Goal: Information Seeking & Learning: Learn about a topic

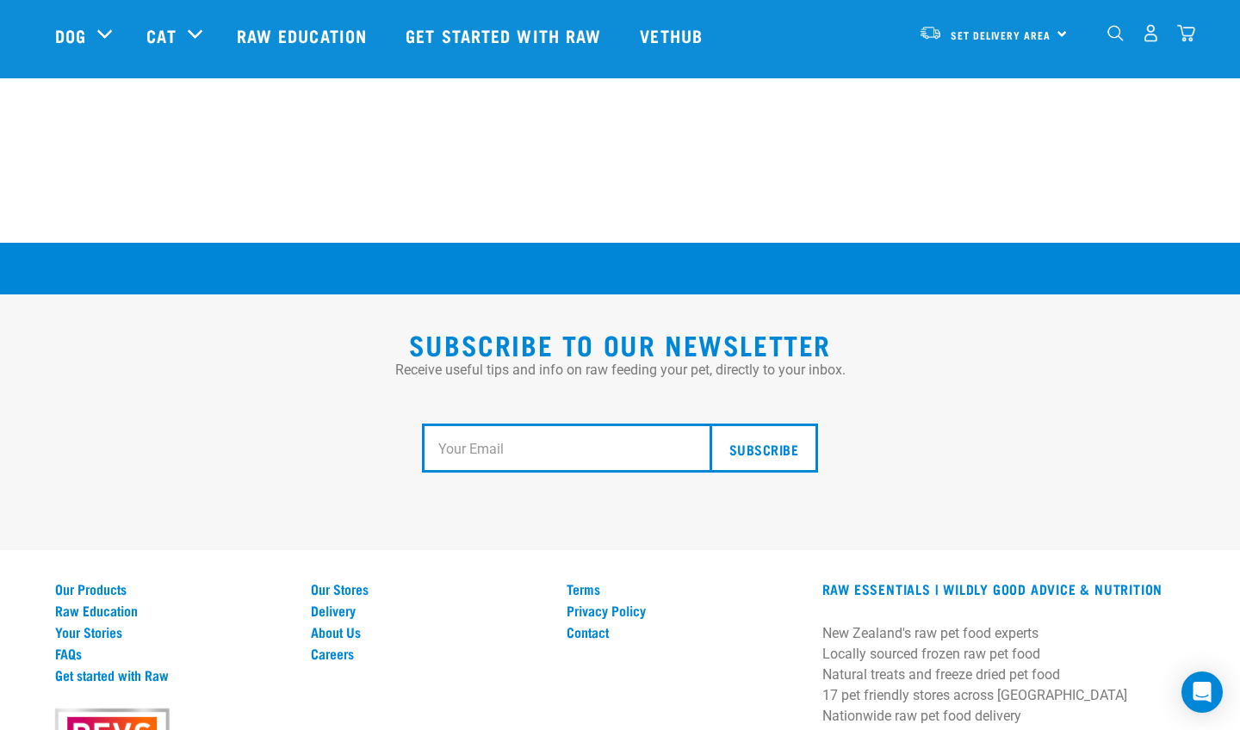
scroll to position [3157, 0]
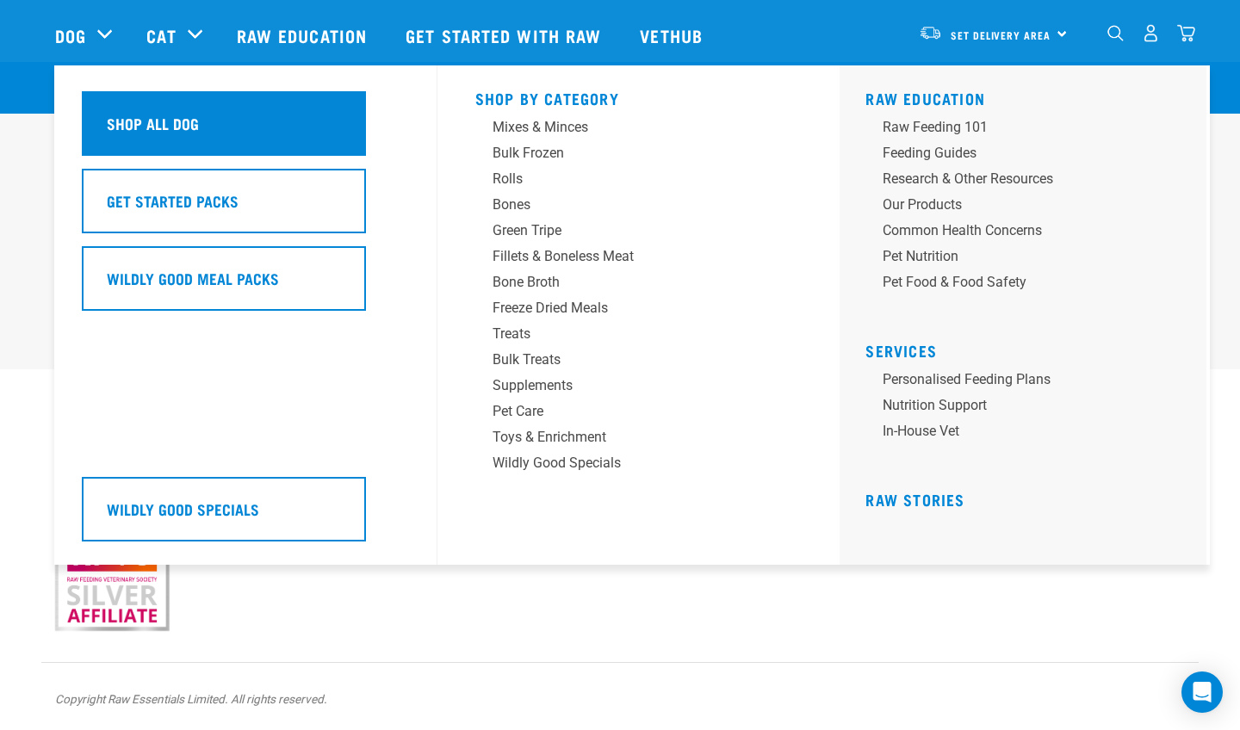
click at [301, 117] on div "Shop All Dog" at bounding box center [224, 123] width 284 height 65
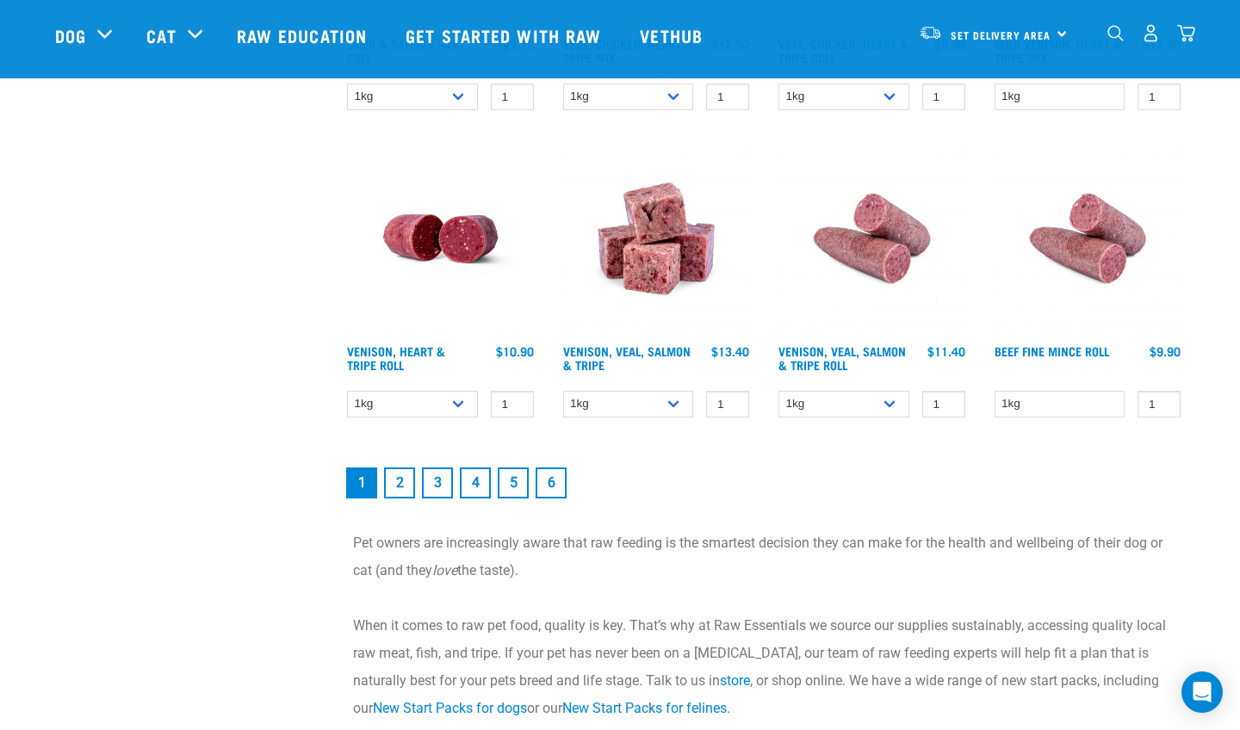
scroll to position [2387, 0]
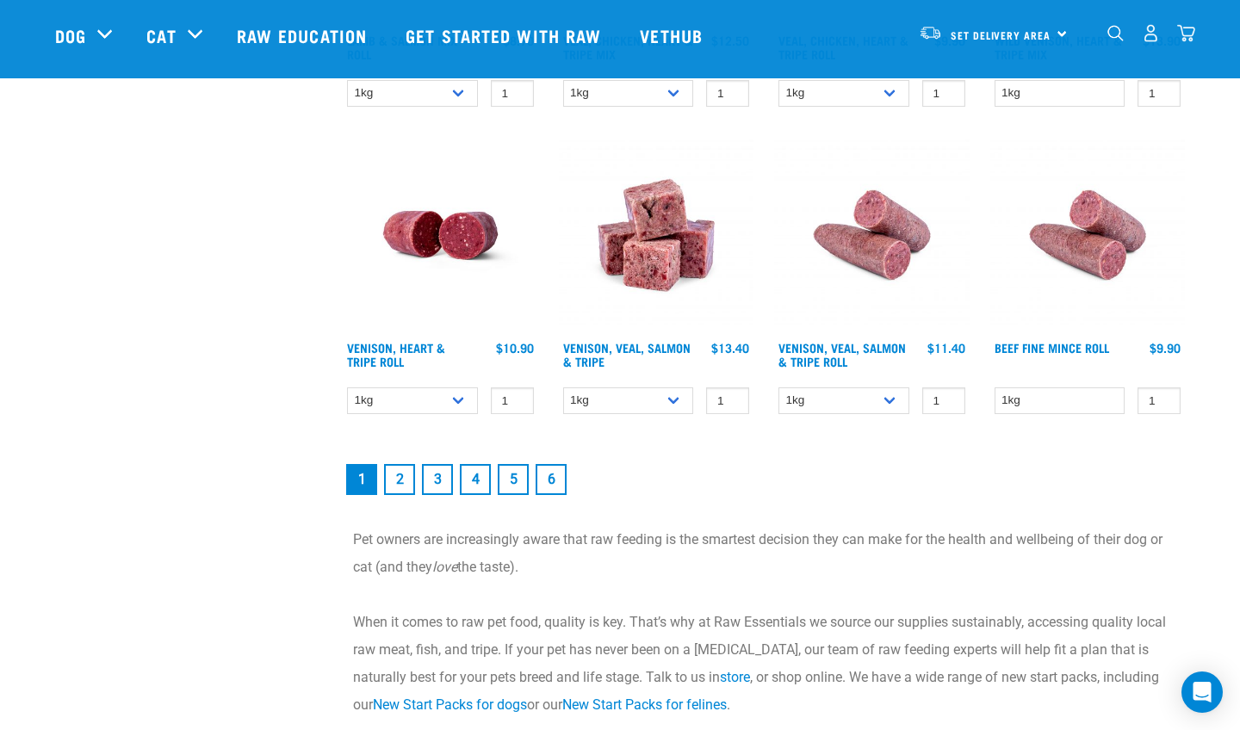
click at [408, 476] on link "2" at bounding box center [399, 479] width 31 height 31
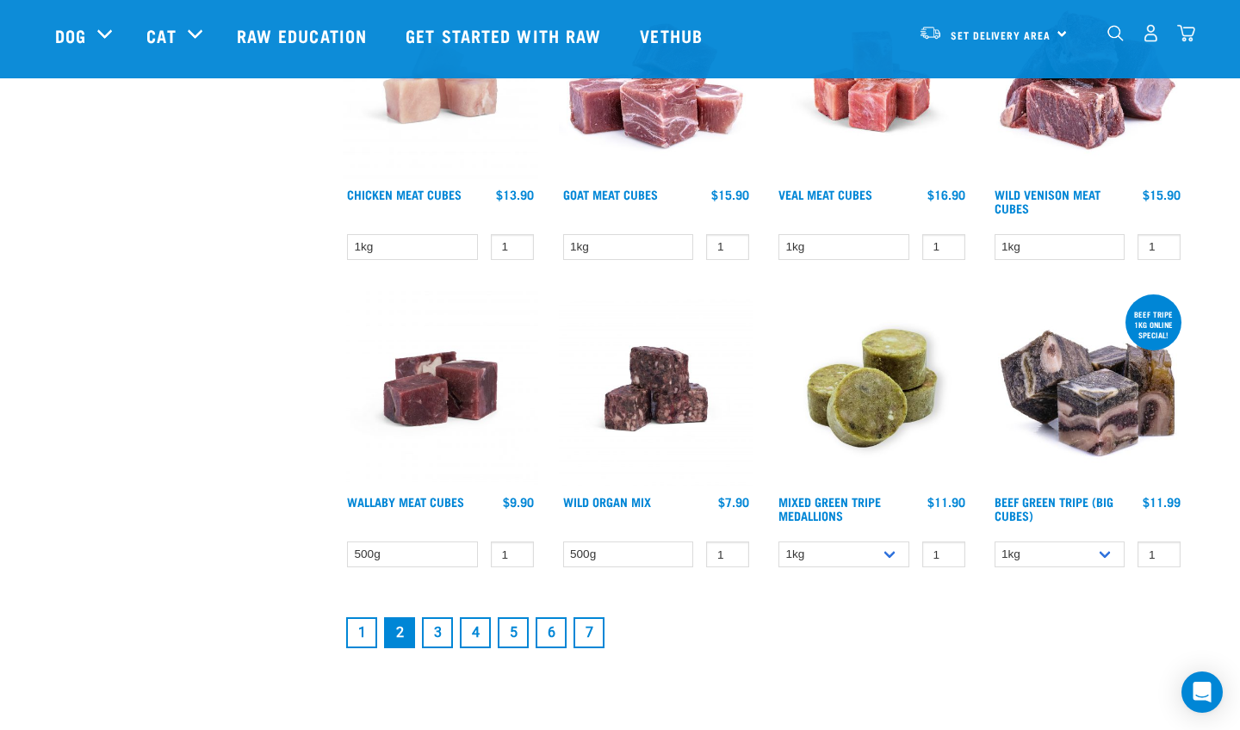
scroll to position [2108, 0]
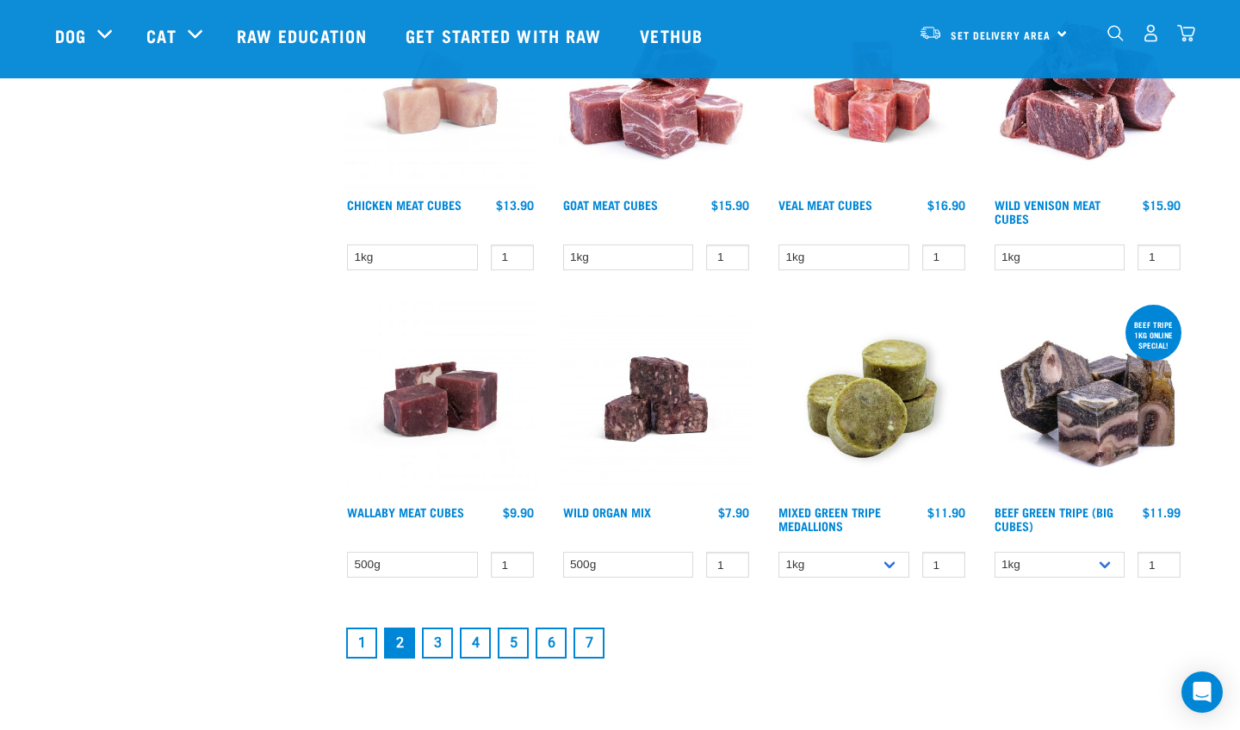
click at [443, 648] on link "3" at bounding box center [437, 643] width 31 height 31
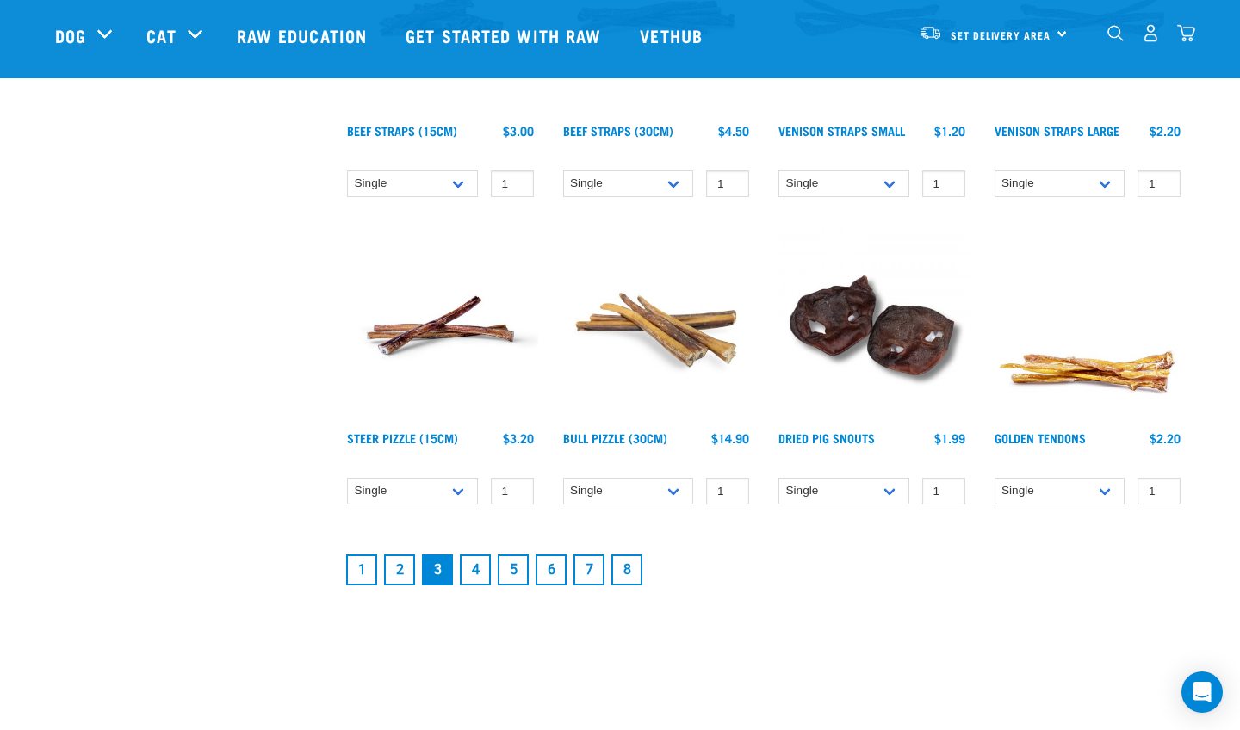
scroll to position [2191, 0]
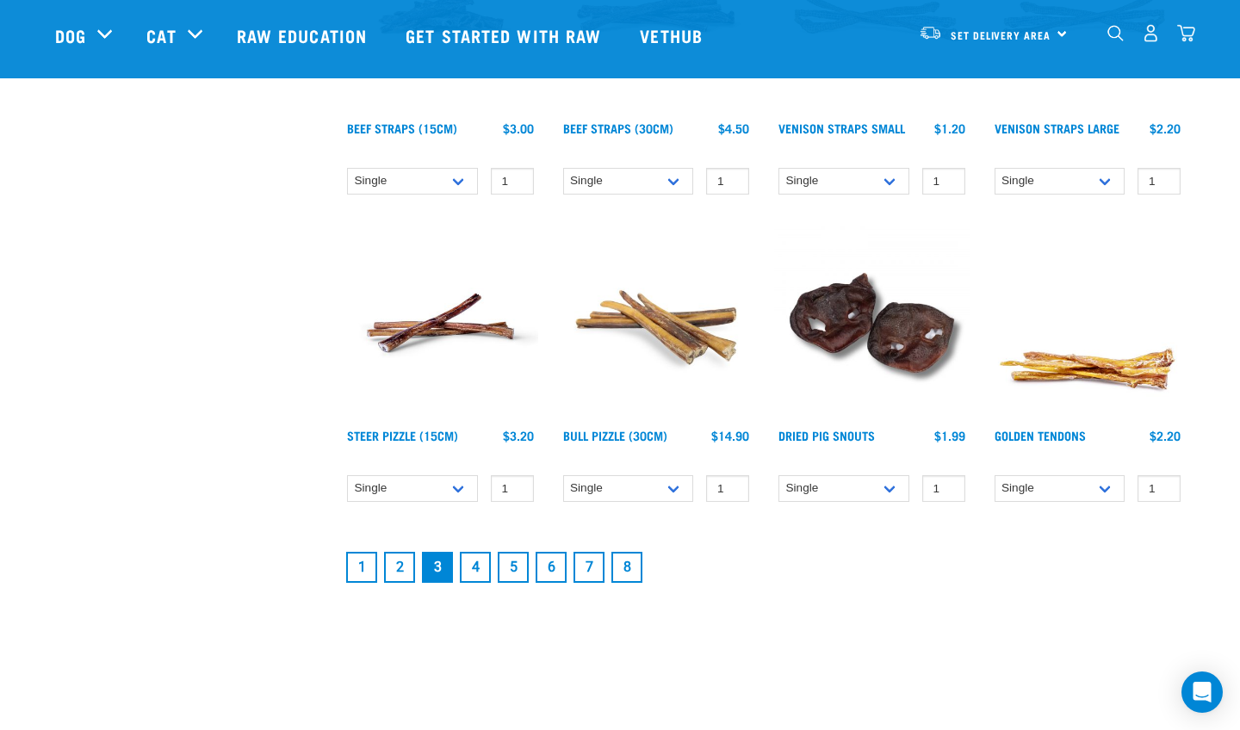
click at [473, 568] on link "4" at bounding box center [475, 567] width 31 height 31
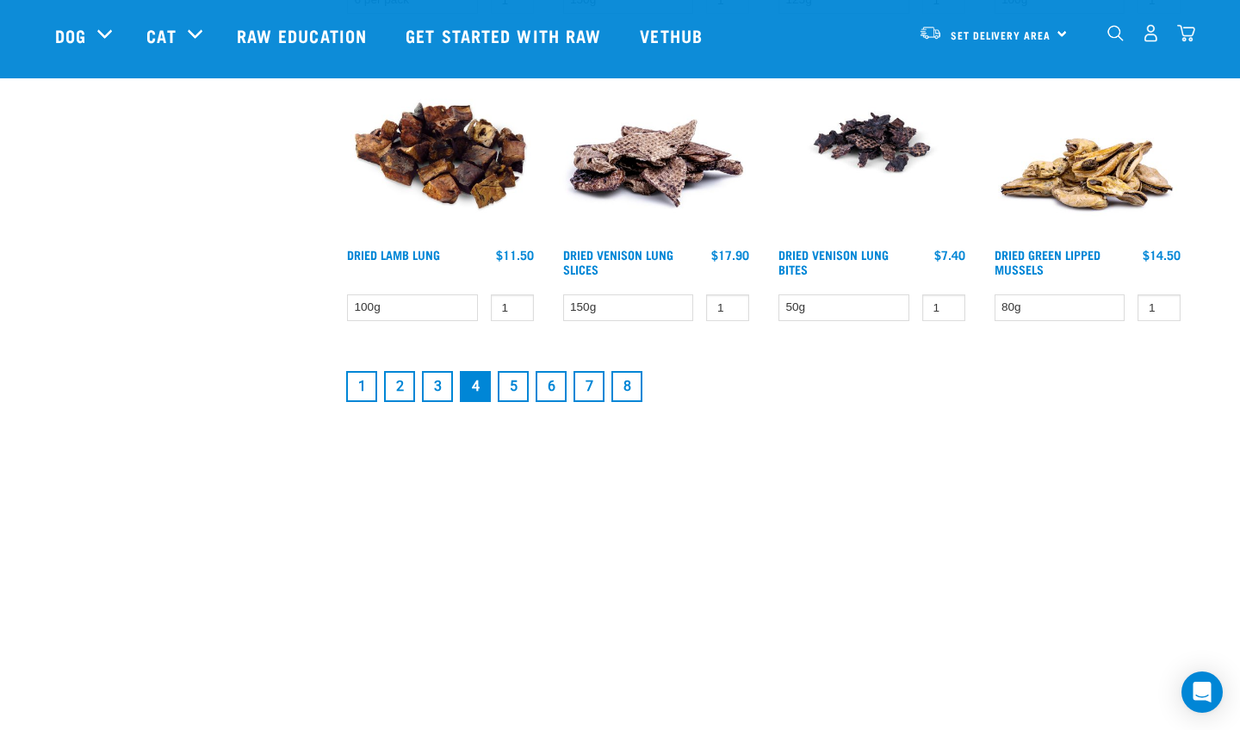
scroll to position [2365, 0]
click at [510, 383] on link "5" at bounding box center [513, 387] width 31 height 31
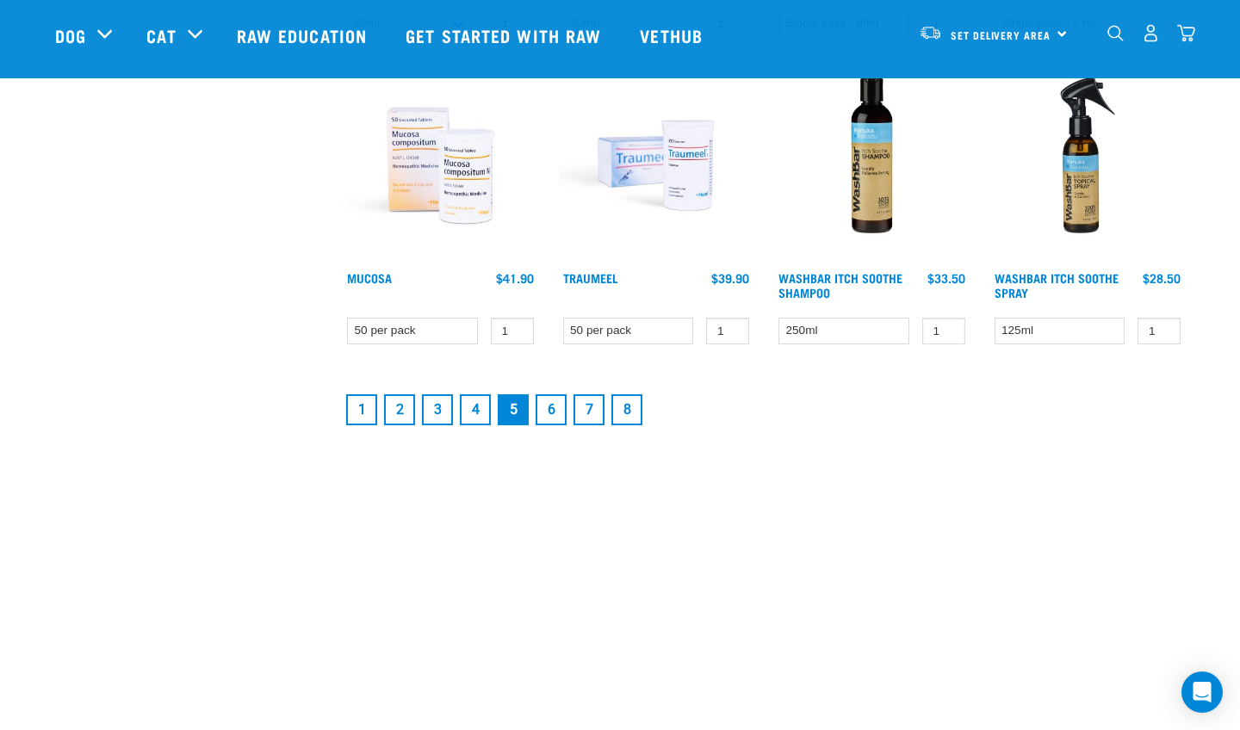
scroll to position [2384, 0]
click at [543, 406] on link "6" at bounding box center [551, 408] width 31 height 31
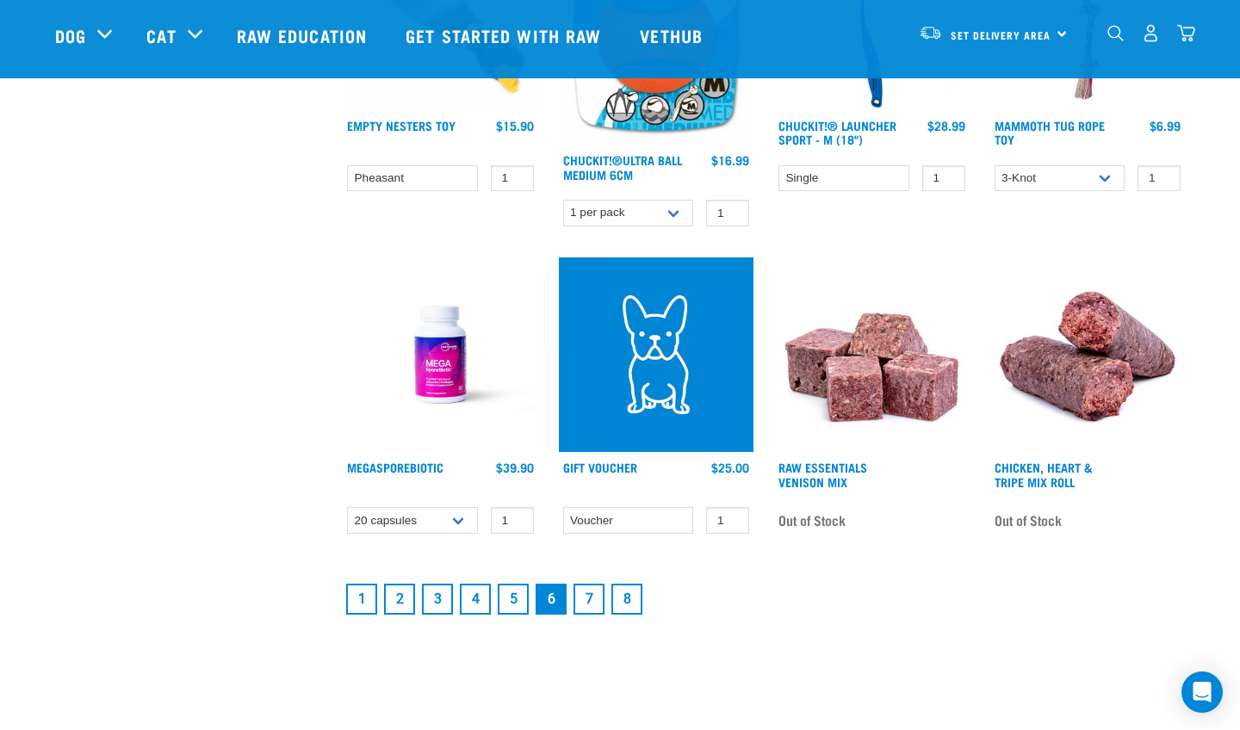
scroll to position [2233, 0]
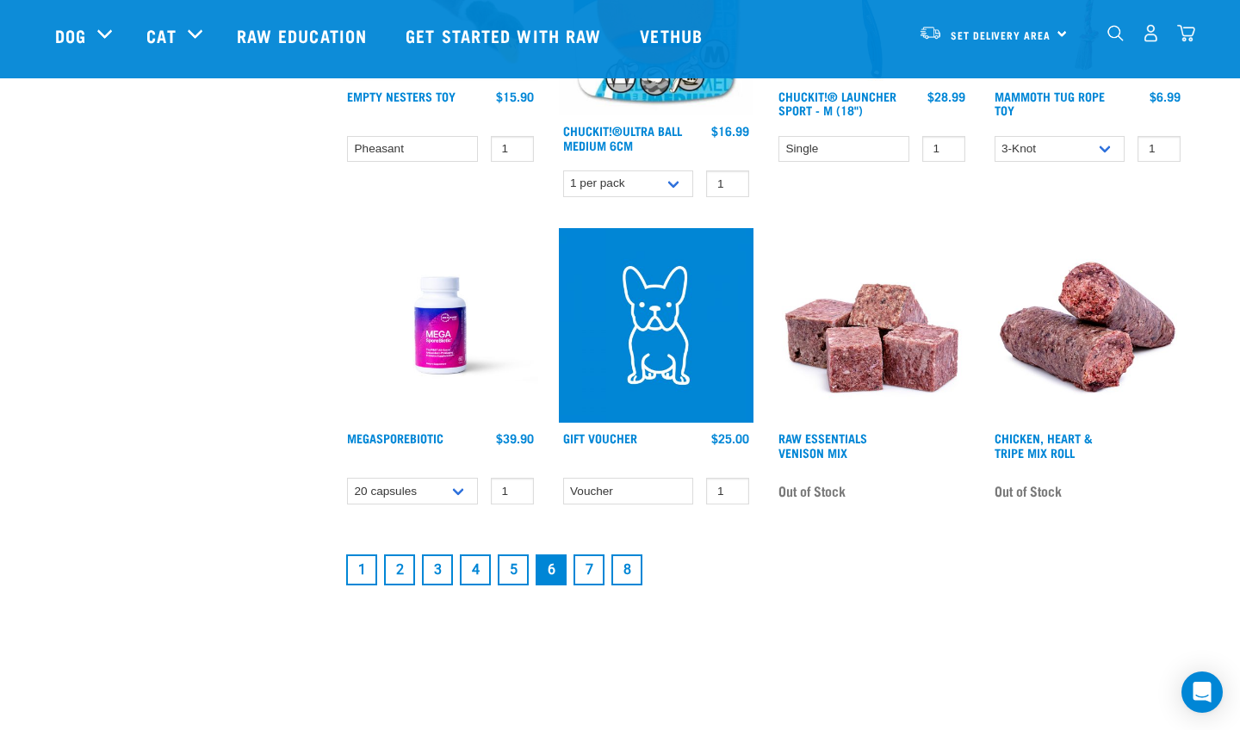
click at [586, 578] on link "7" at bounding box center [589, 570] width 31 height 31
